Goal: Obtain resource: Download file/media

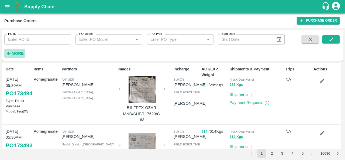
click at [15, 52] on strong "More" at bounding box center [18, 53] width 12 height 4
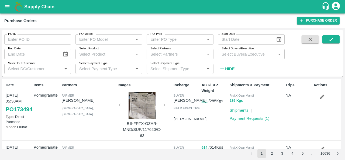
click at [238, 52] on input "Select Buyers/Executive" at bounding box center [247, 53] width 55 height 7
type input "anil"
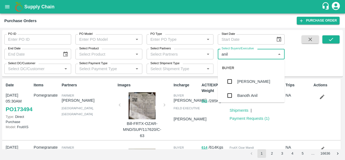
click at [243, 84] on div "[PERSON_NAME]" at bounding box center [253, 81] width 33 height 6
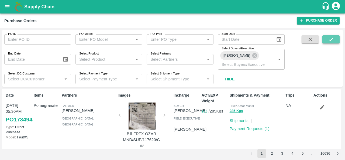
click at [331, 39] on icon "submit" at bounding box center [331, 39] width 6 height 6
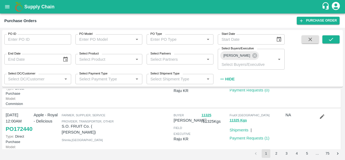
scroll to position [125, 0]
click at [15, 86] on link "PO 172685" at bounding box center [19, 81] width 27 height 10
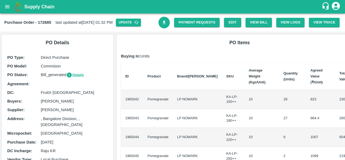
click at [163, 24] on icon "Download Bill" at bounding box center [164, 23] width 3 height 4
